Goal: Information Seeking & Learning: Learn about a topic

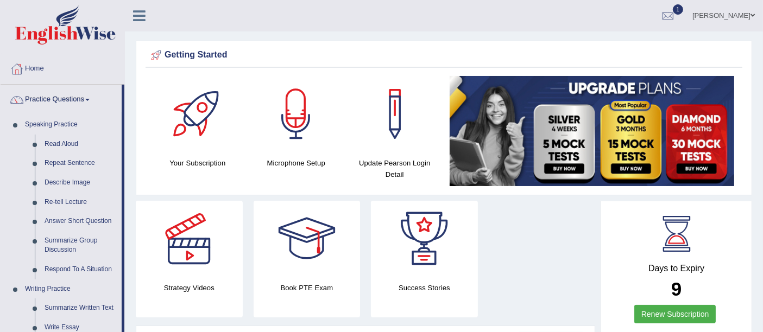
click at [67, 143] on link "Read Aloud" at bounding box center [81, 145] width 82 height 20
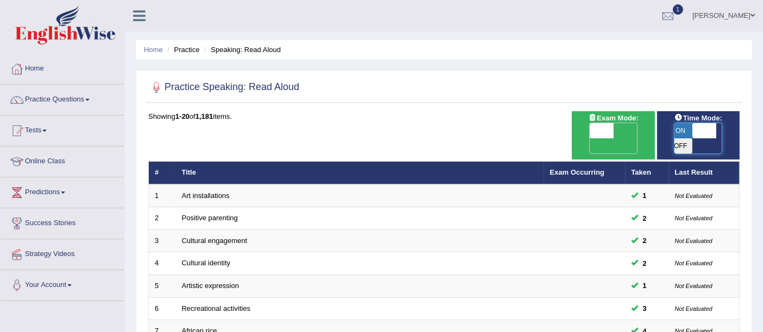
drag, startPoint x: 695, startPoint y: 131, endPoint x: 723, endPoint y: 135, distance: 28.0
click at [716, 135] on span at bounding box center [704, 130] width 24 height 15
checkbox input "true"
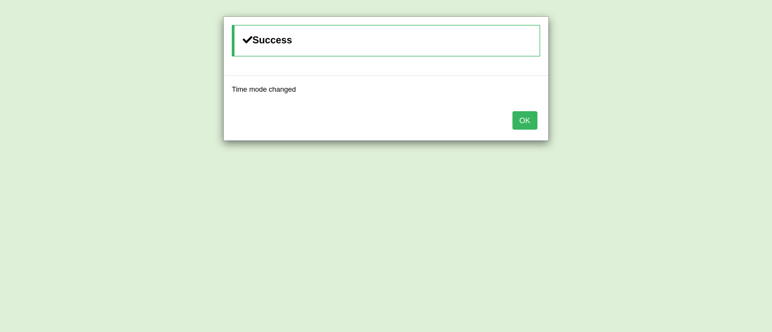
click at [528, 119] on button "OK" at bounding box center [525, 120] width 25 height 18
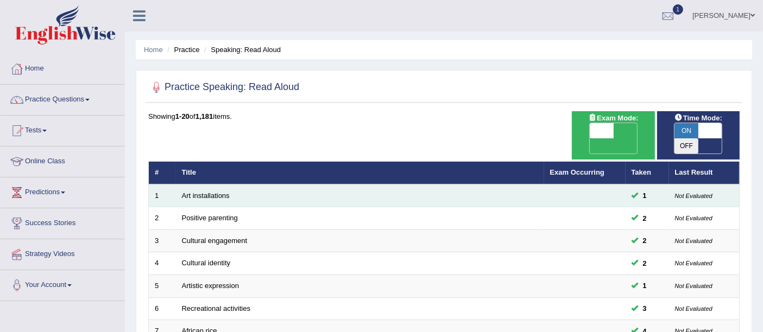
click at [211, 185] on td "Art installations" at bounding box center [360, 196] width 368 height 23
click at [210, 192] on link "Art installations" at bounding box center [206, 196] width 48 height 8
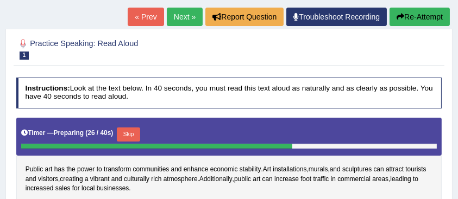
scroll to position [49, 0]
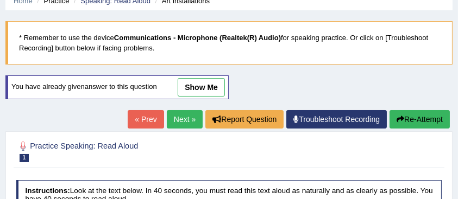
click at [425, 128] on button "Re-Attempt" at bounding box center [419, 119] width 60 height 18
click at [421, 118] on button "Re-Attempt" at bounding box center [419, 119] width 60 height 18
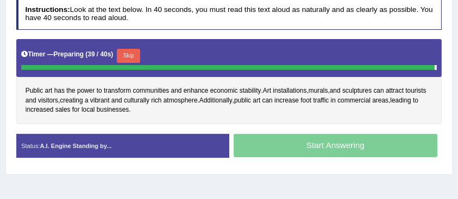
scroll to position [222, 0]
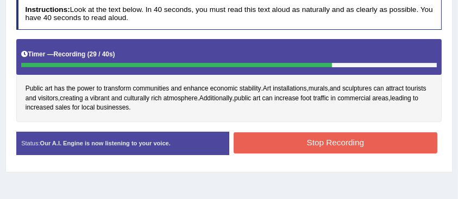
click at [365, 134] on button "Stop Recording" at bounding box center [336, 143] width 204 height 21
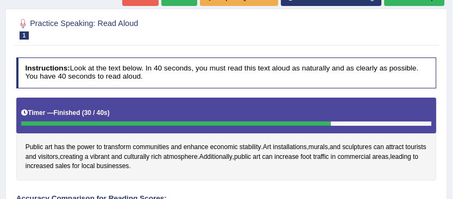
scroll to position [150, 0]
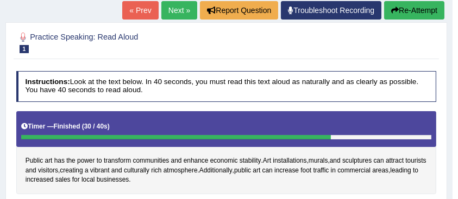
click at [408, 16] on button "Re-Attempt" at bounding box center [414, 10] width 60 height 18
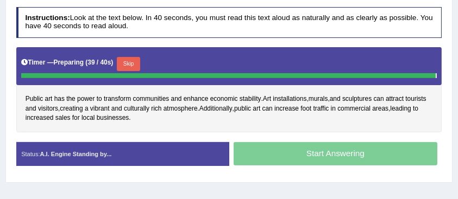
scroll to position [214, 0]
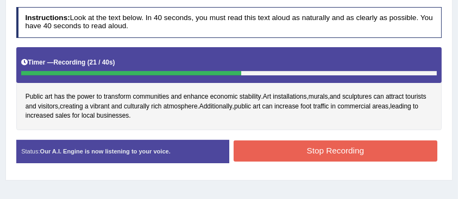
click at [368, 147] on button "Stop Recording" at bounding box center [336, 151] width 204 height 21
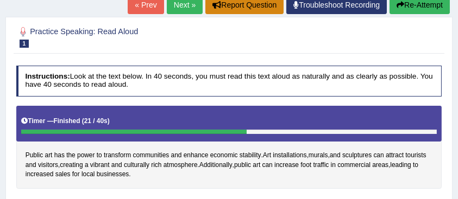
scroll to position [70, 0]
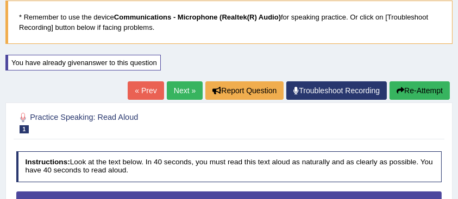
click at [194, 89] on link "Next »" at bounding box center [185, 90] width 36 height 18
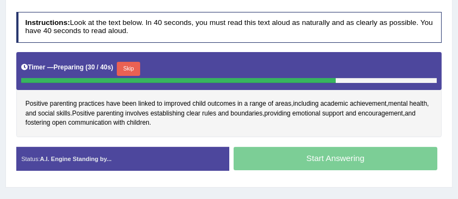
scroll to position [144, 0]
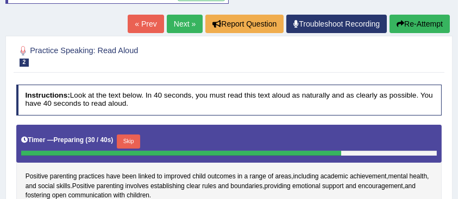
click at [421, 22] on button "Re-Attempt" at bounding box center [419, 24] width 60 height 18
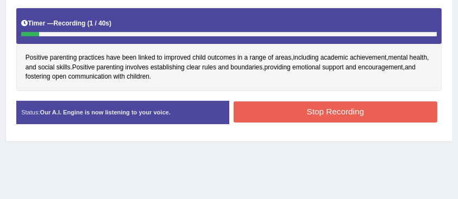
scroll to position [245, 0]
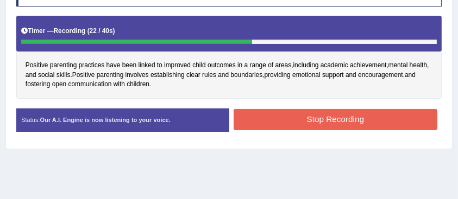
click at [323, 119] on button "Stop Recording" at bounding box center [336, 119] width 204 height 21
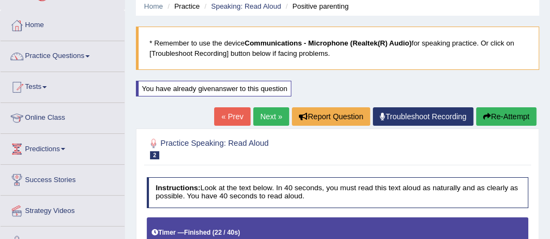
scroll to position [35, 0]
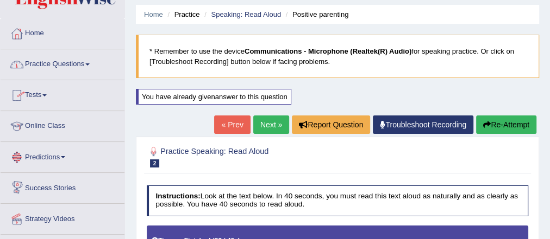
click at [61, 64] on link "Practice Questions" at bounding box center [63, 62] width 124 height 27
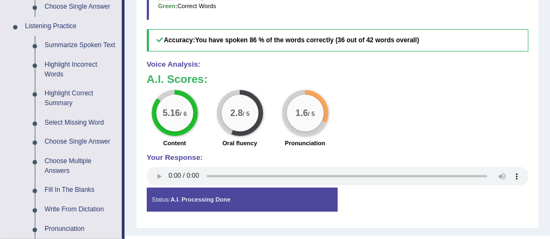
scroll to position [470, 0]
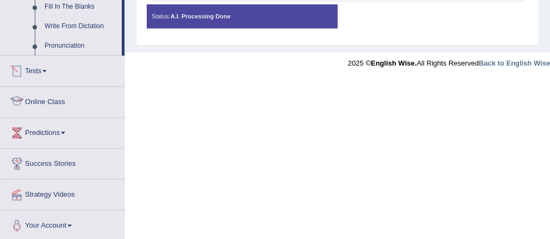
click at [47, 72] on link "Tests" at bounding box center [63, 69] width 124 height 27
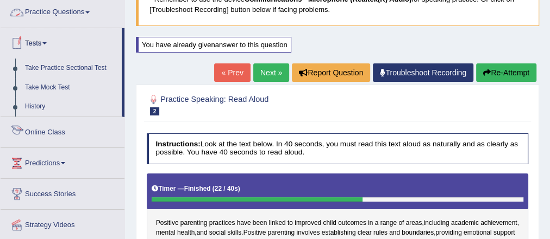
scroll to position [1, 0]
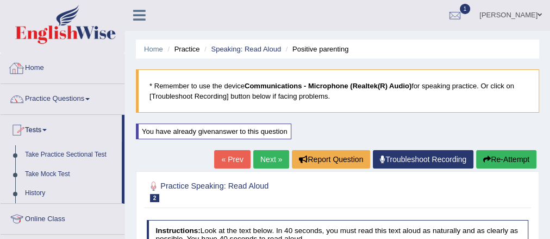
click at [61, 97] on link "Practice Questions" at bounding box center [63, 97] width 124 height 27
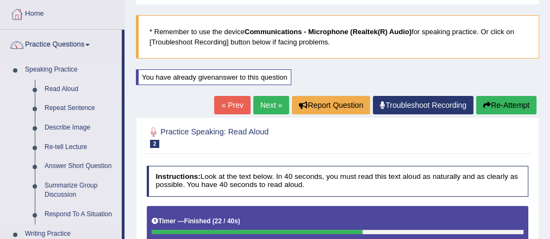
scroll to position [131, 0]
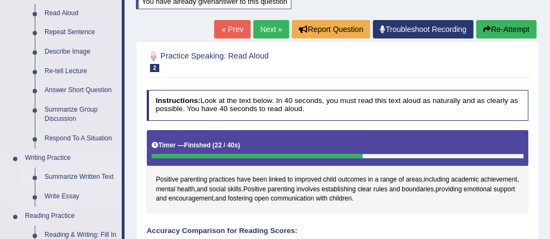
click at [66, 176] on link "Summarize Written Text" at bounding box center [81, 178] width 82 height 20
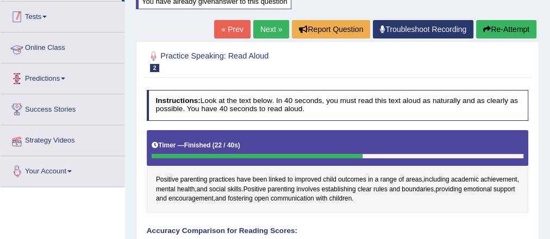
scroll to position [154, 0]
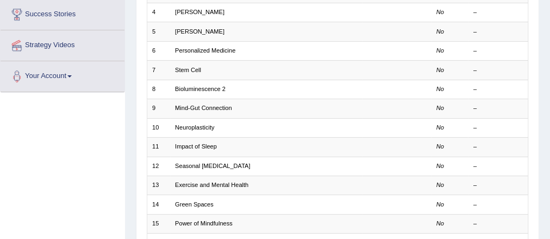
scroll to position [87, 0]
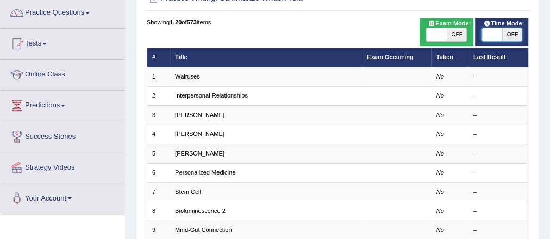
checkbox input "false"
drag, startPoint x: 509, startPoint y: 37, endPoint x: 478, endPoint y: 38, distance: 30.4
click at [481, 37] on div "ON OFF" at bounding box center [491, 34] width 61 height 13
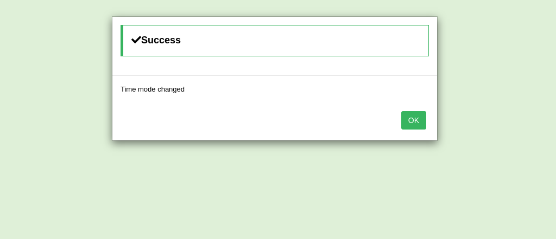
click at [410, 125] on button "OK" at bounding box center [413, 120] width 25 height 18
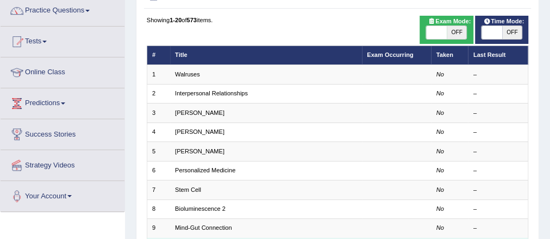
scroll to position [348, 0]
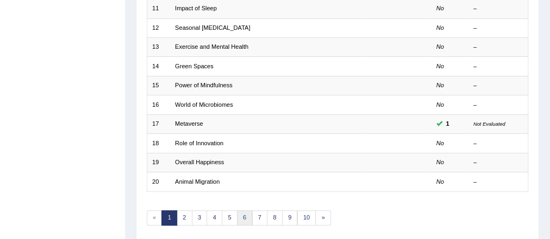
click at [239, 215] on link "6" at bounding box center [245, 218] width 16 height 15
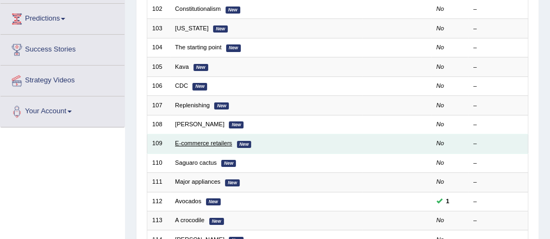
click at [200, 144] on link "E-commerce retailers" at bounding box center [203, 143] width 57 height 7
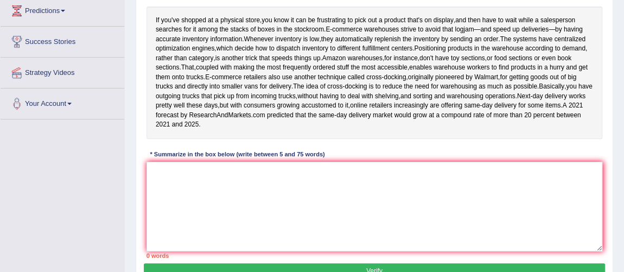
scroll to position [217, 0]
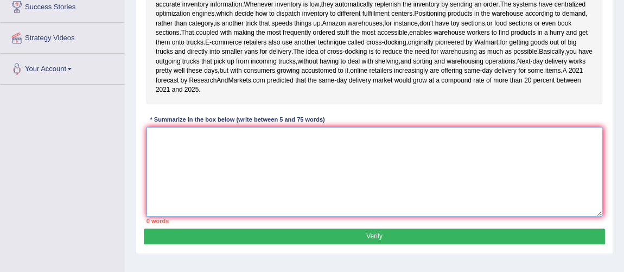
click at [228, 200] on textarea at bounding box center [375, 172] width 457 height 90
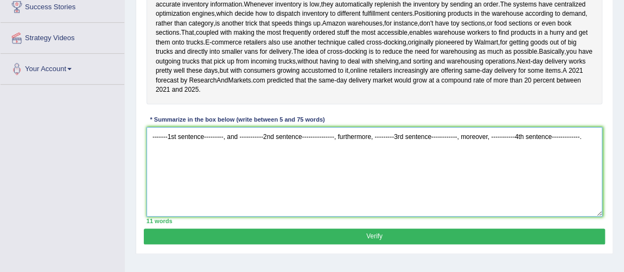
type textarea "-------1st sentence---------, and -----------2nd sentence---------------, furth…"
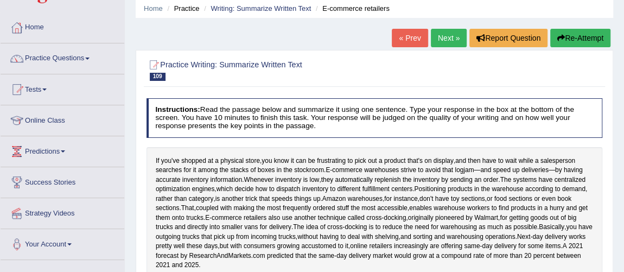
scroll to position [20, 0]
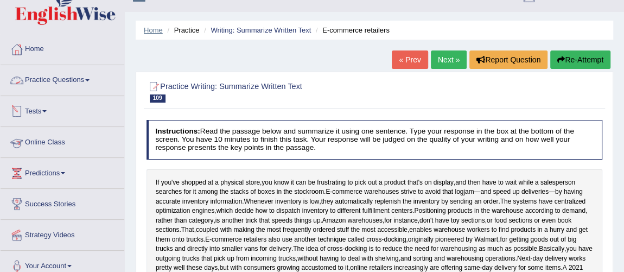
click at [152, 28] on link "Home" at bounding box center [153, 30] width 19 height 8
